Goal: Task Accomplishment & Management: Manage account settings

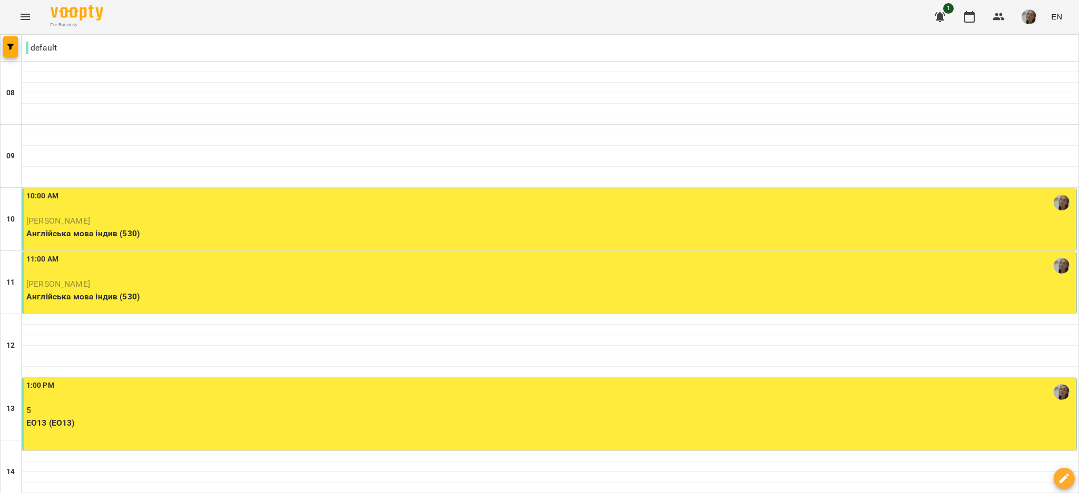
scroll to position [283, 0]
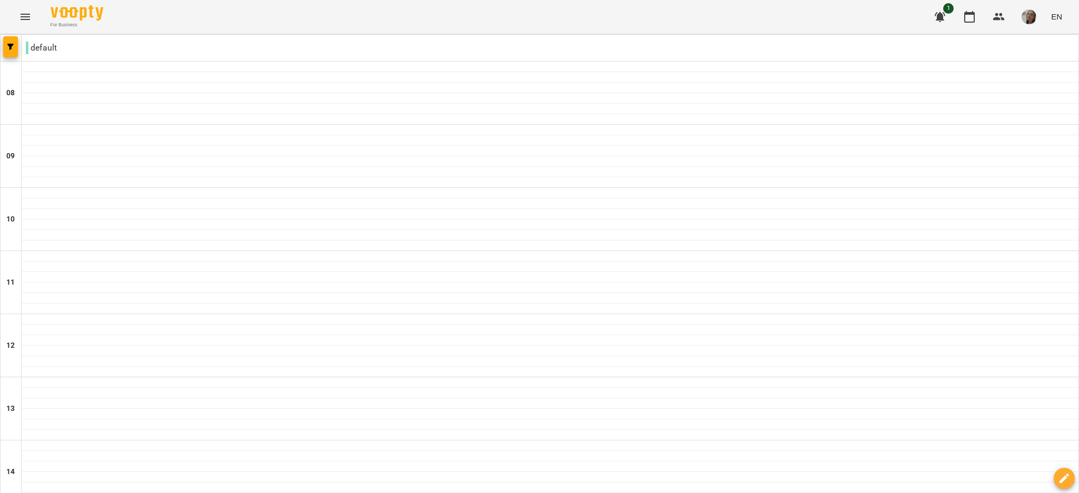
scroll to position [650, 0]
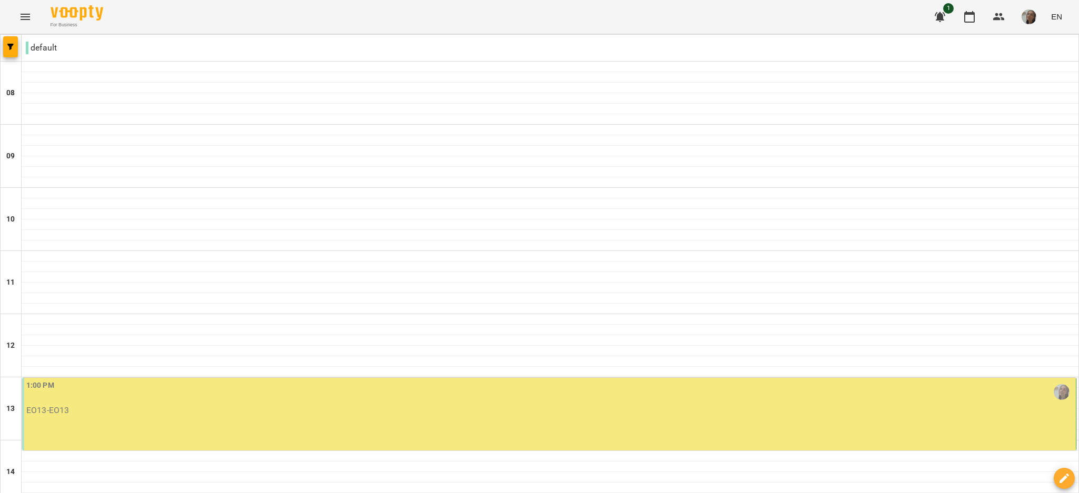
click at [696, 410] on p "ЕО13 - ЕО13" at bounding box center [549, 410] width 1047 height 13
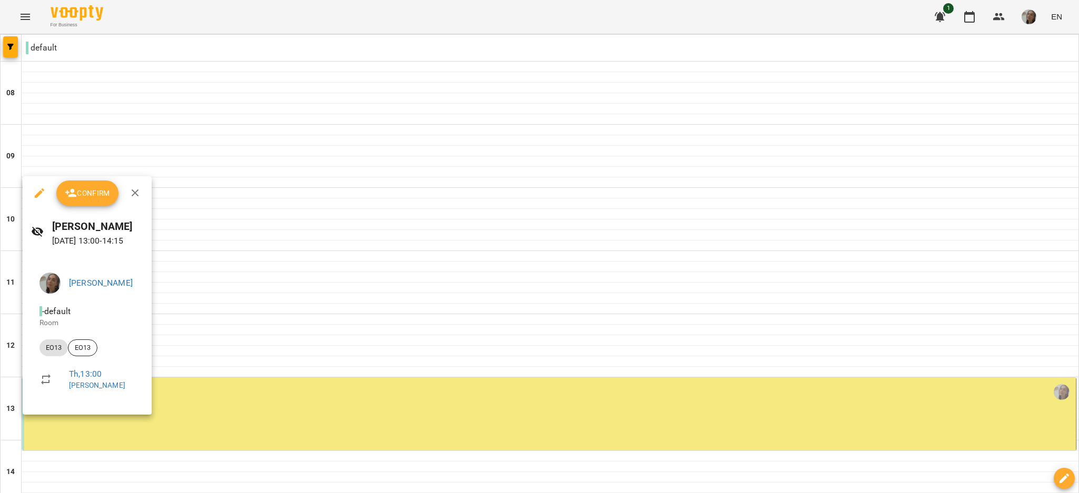
click at [106, 196] on span "Confirm" at bounding box center [87, 193] width 45 height 13
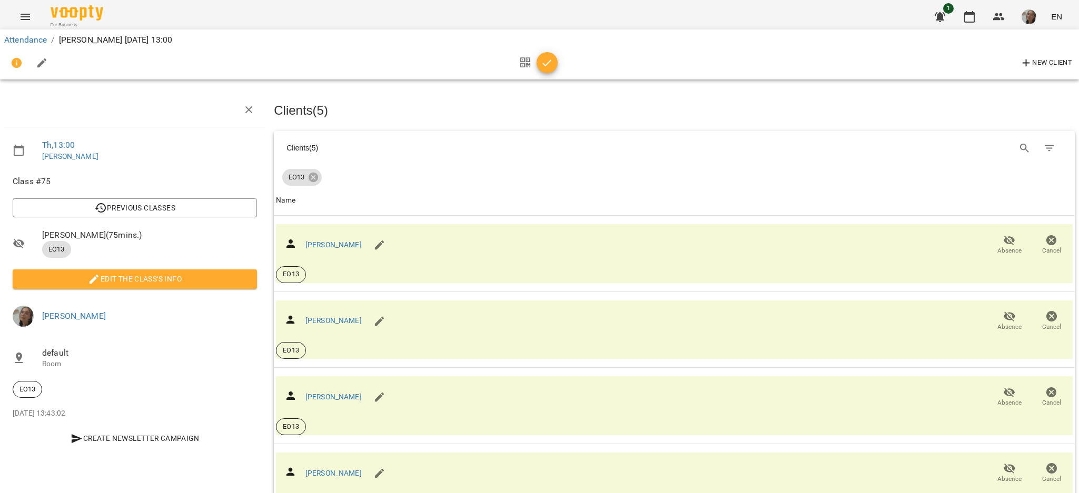
click at [545, 68] on icon "button" at bounding box center [547, 63] width 13 height 13
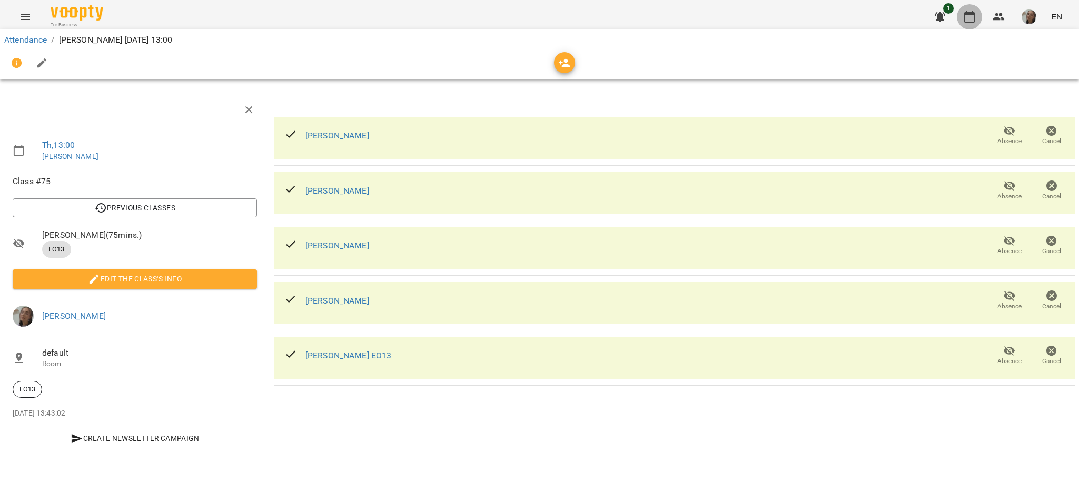
click at [965, 14] on icon "button" at bounding box center [969, 17] width 11 height 12
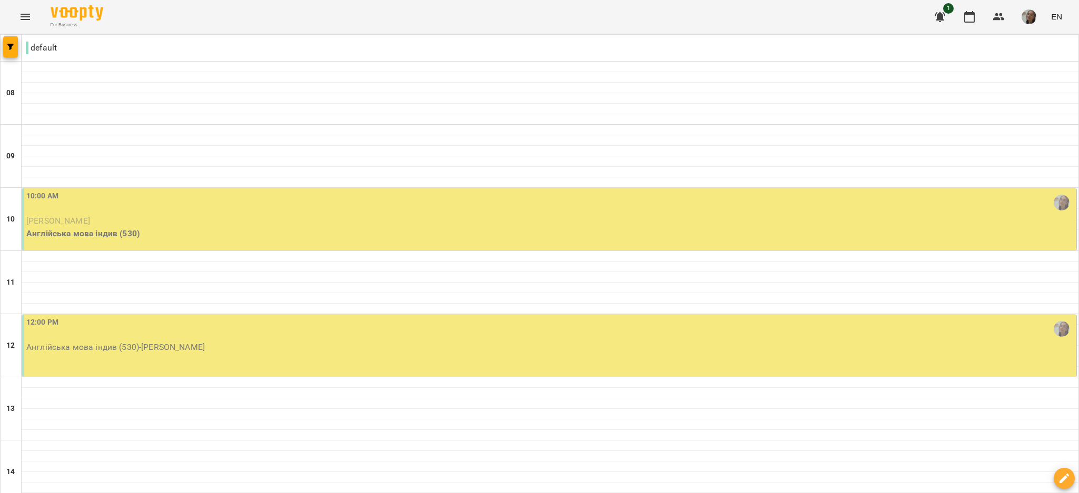
click at [740, 222] on p "[PERSON_NAME]" at bounding box center [549, 221] width 1047 height 13
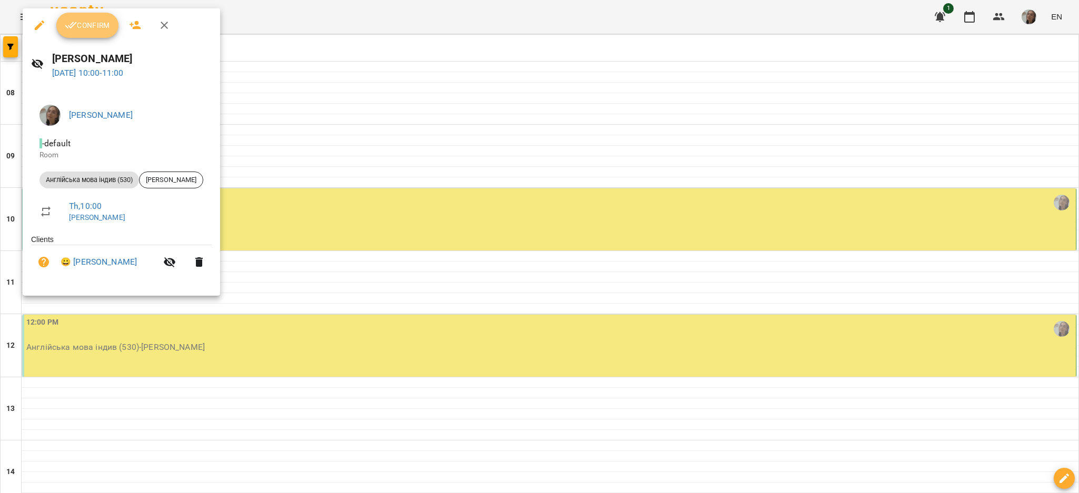
click at [98, 35] on button "Confirm" at bounding box center [87, 25] width 62 height 25
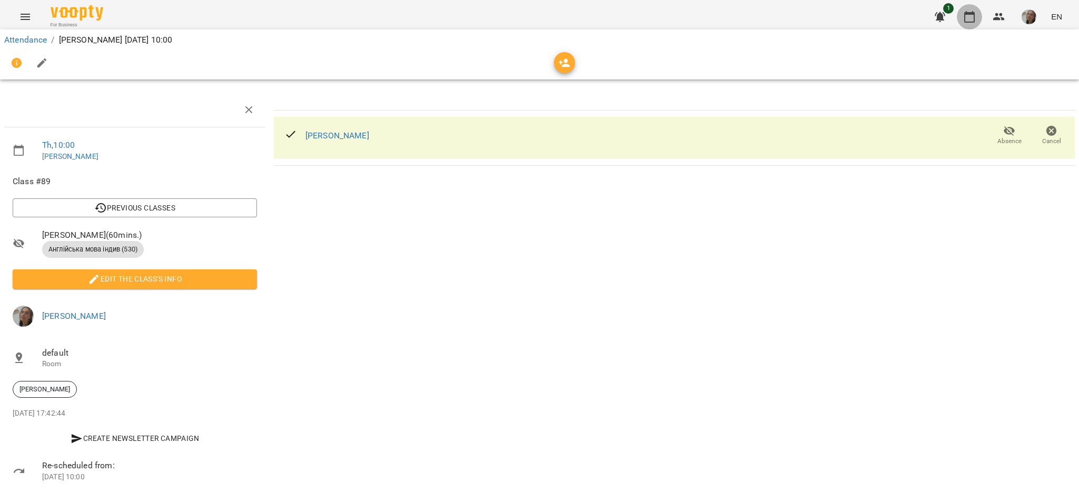
click at [975, 14] on icon "button" at bounding box center [969, 17] width 13 height 13
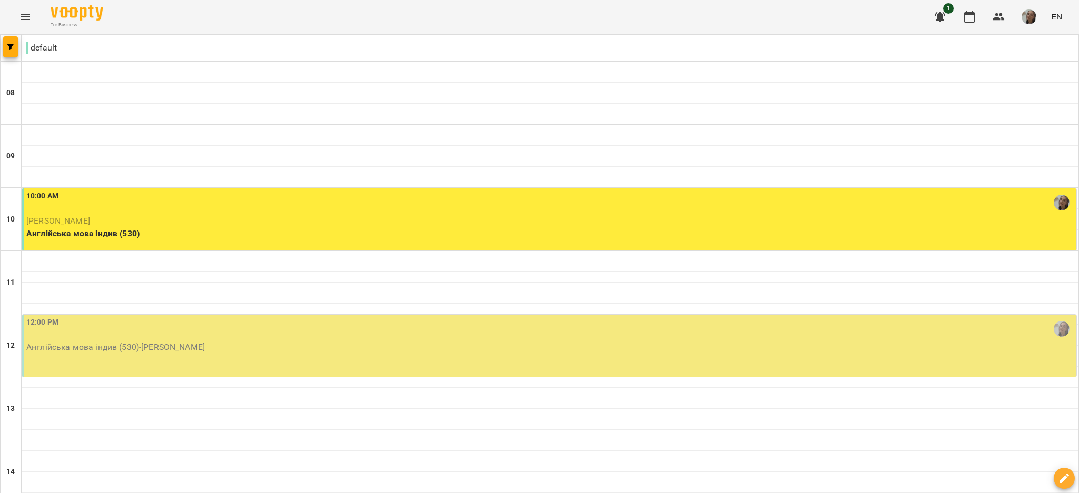
click at [706, 334] on div "12:00 PM" at bounding box center [549, 329] width 1047 height 24
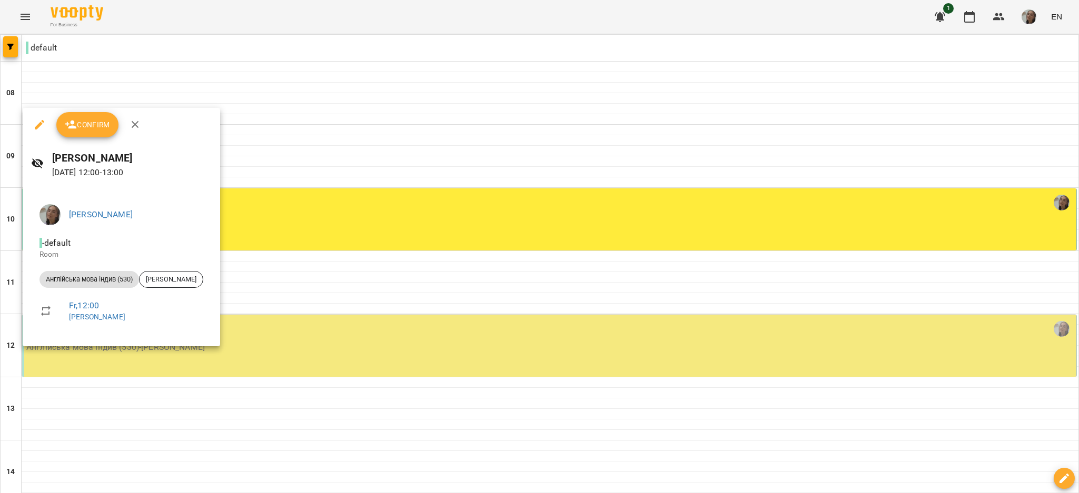
click at [107, 130] on span "Confirm" at bounding box center [87, 124] width 45 height 13
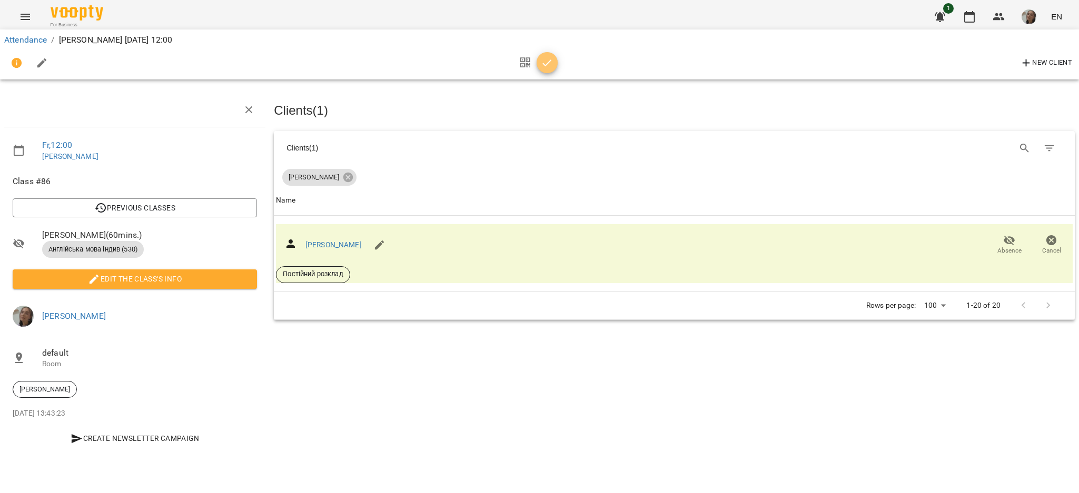
click at [541, 68] on icon "button" at bounding box center [547, 63] width 13 height 13
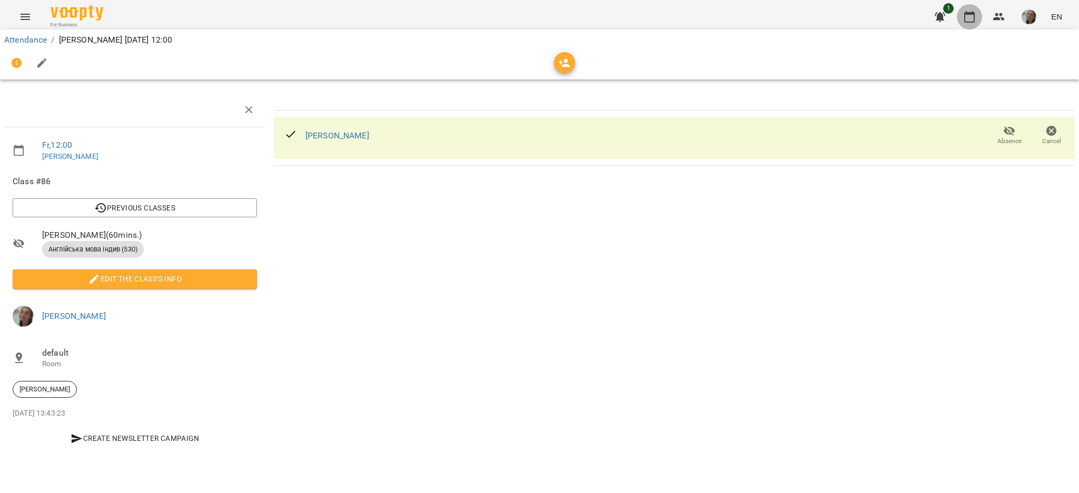
click at [965, 11] on icon "button" at bounding box center [969, 17] width 13 height 13
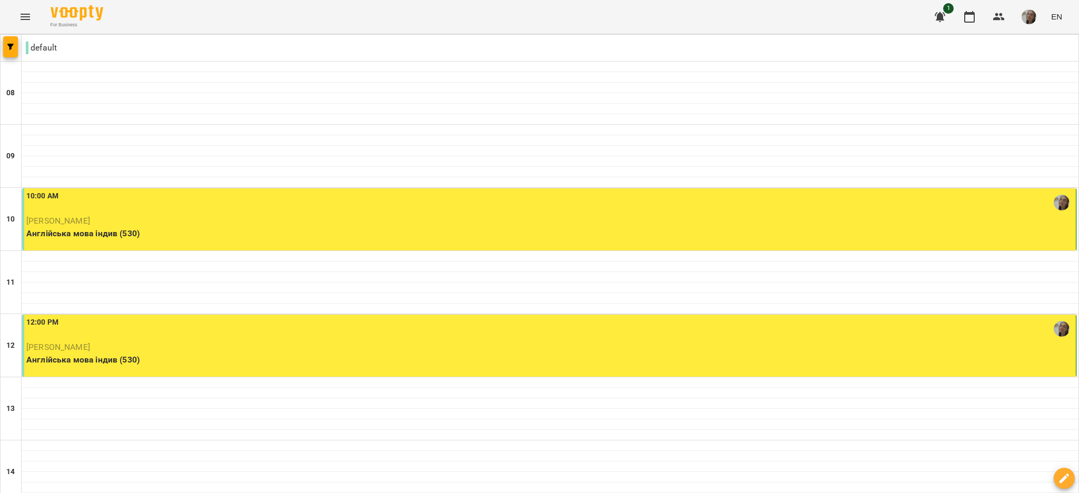
scroll to position [561, 0]
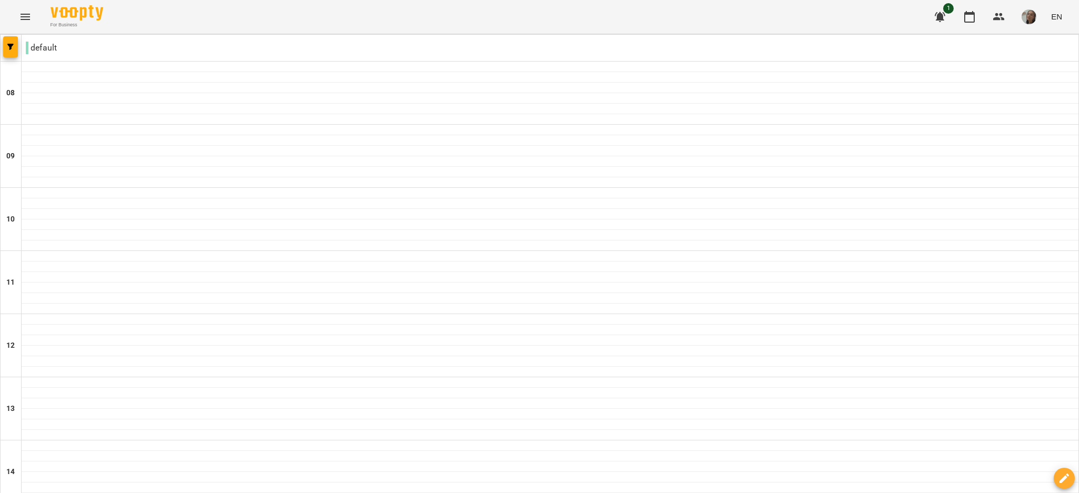
type input "**********"
